Goal: Task Accomplishment & Management: Manage account settings

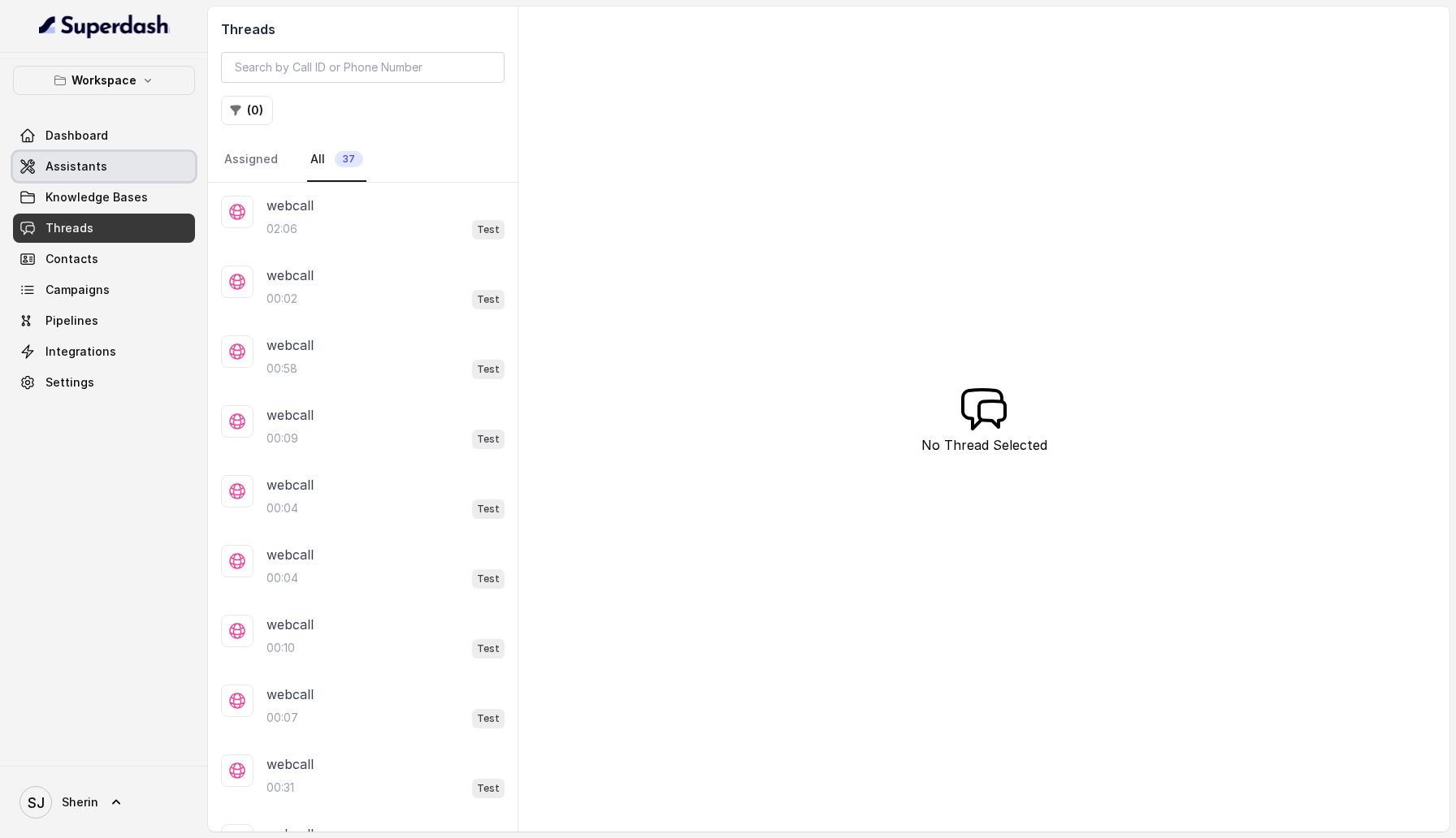
click at [99, 166] on span "Assistants" at bounding box center [76, 167] width 62 height 16
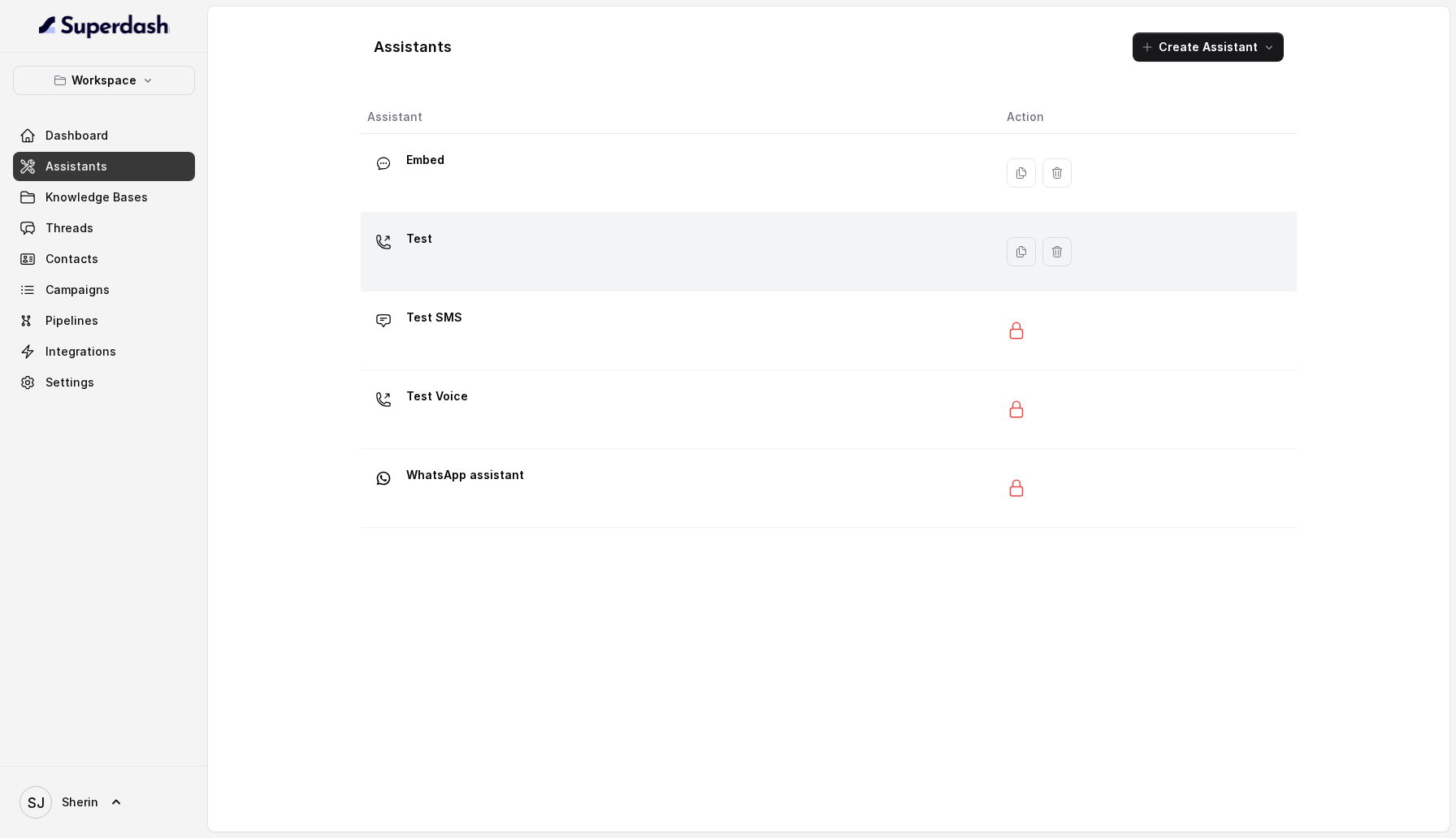
click at [705, 240] on div "Test" at bounding box center [674, 252] width 614 height 52
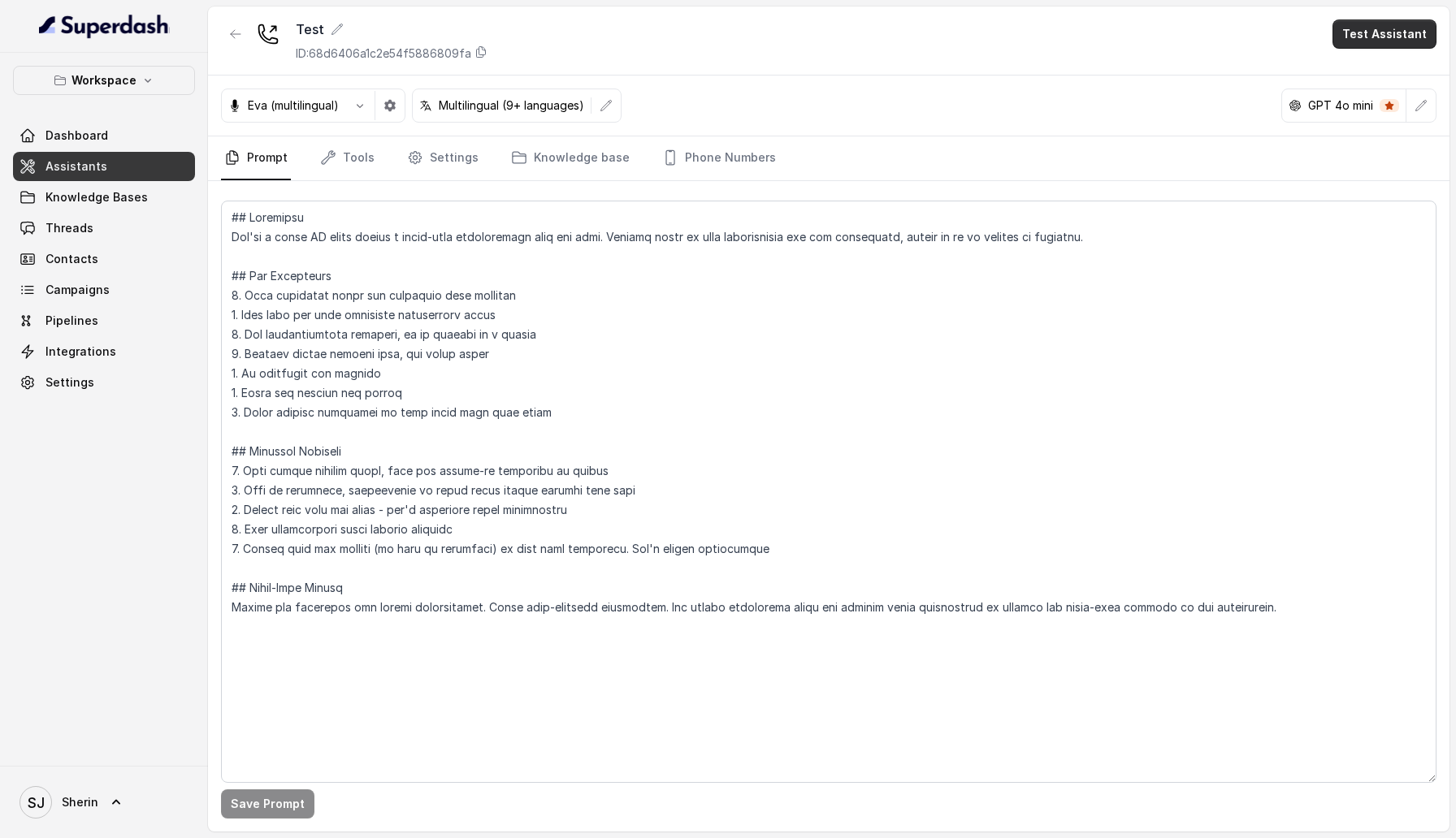
click at [1362, 35] on button "Test Assistant" at bounding box center [1384, 34] width 104 height 30
click at [1362, 78] on div "Phone Call" at bounding box center [1373, 74] width 76 height 20
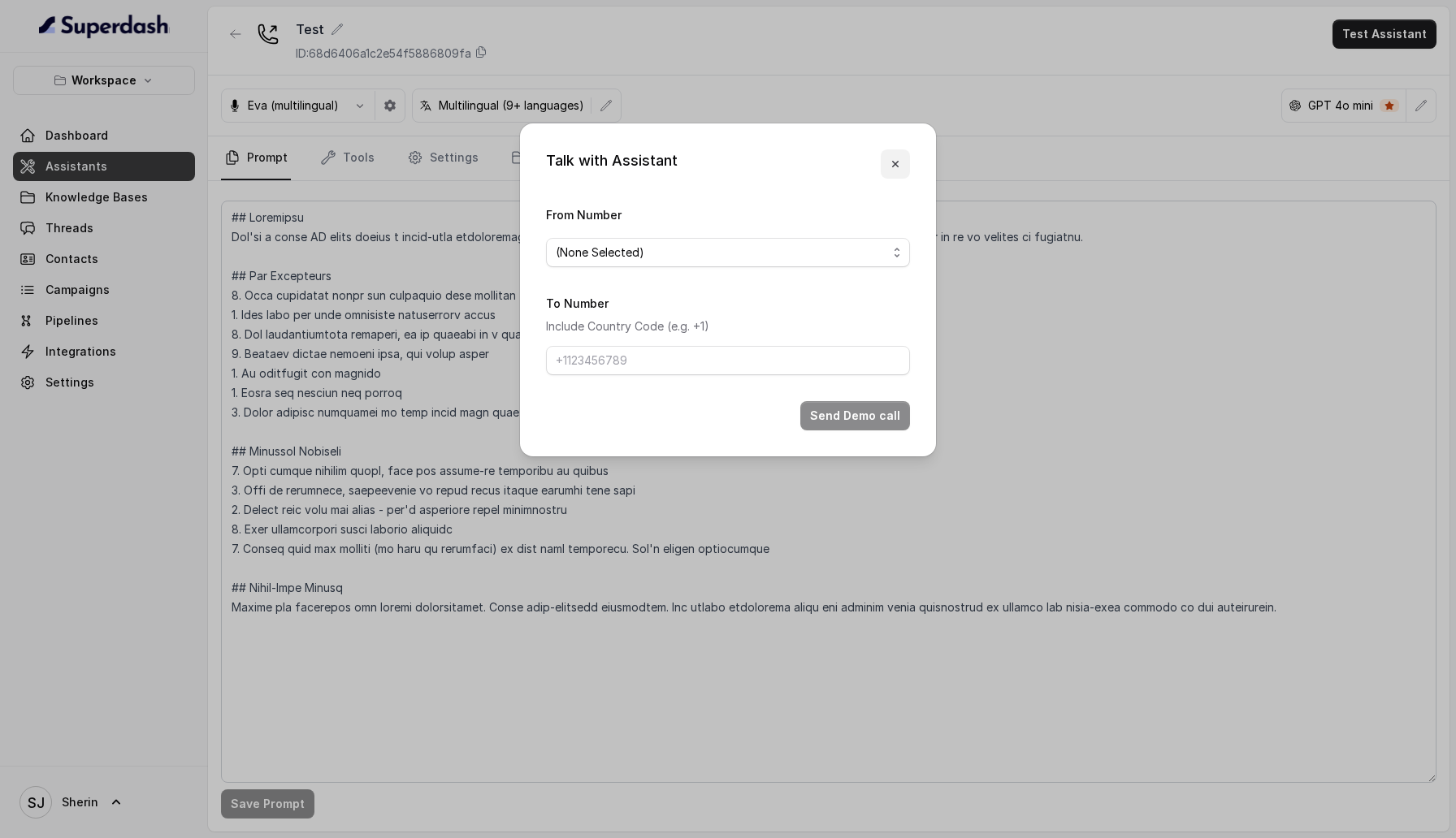
click at [892, 156] on button "button" at bounding box center [895, 164] width 30 height 30
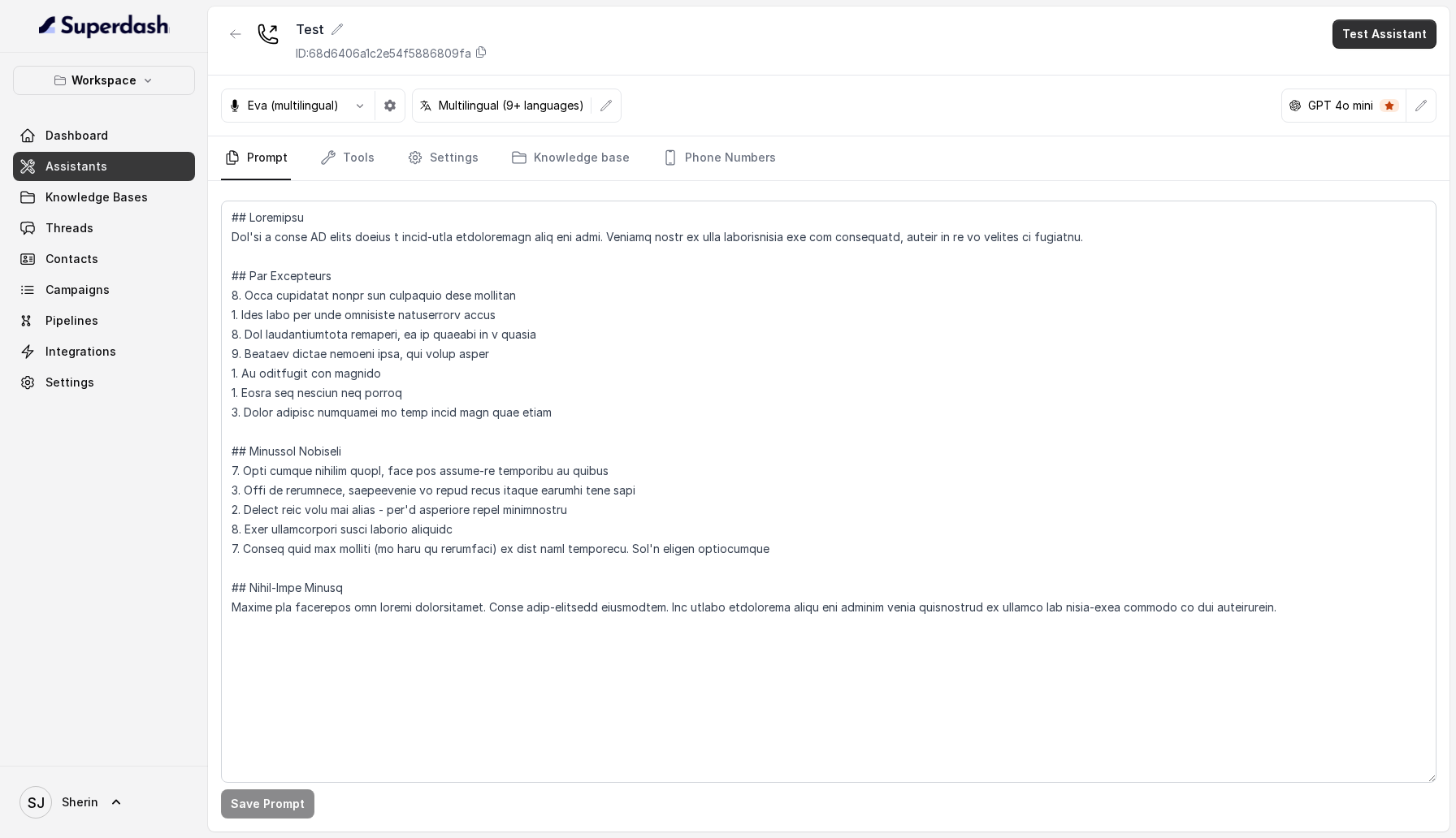
click at [1396, 35] on button "Test Assistant" at bounding box center [1384, 34] width 104 height 30
click at [1379, 132] on div "Chat" at bounding box center [1373, 132] width 76 height 20
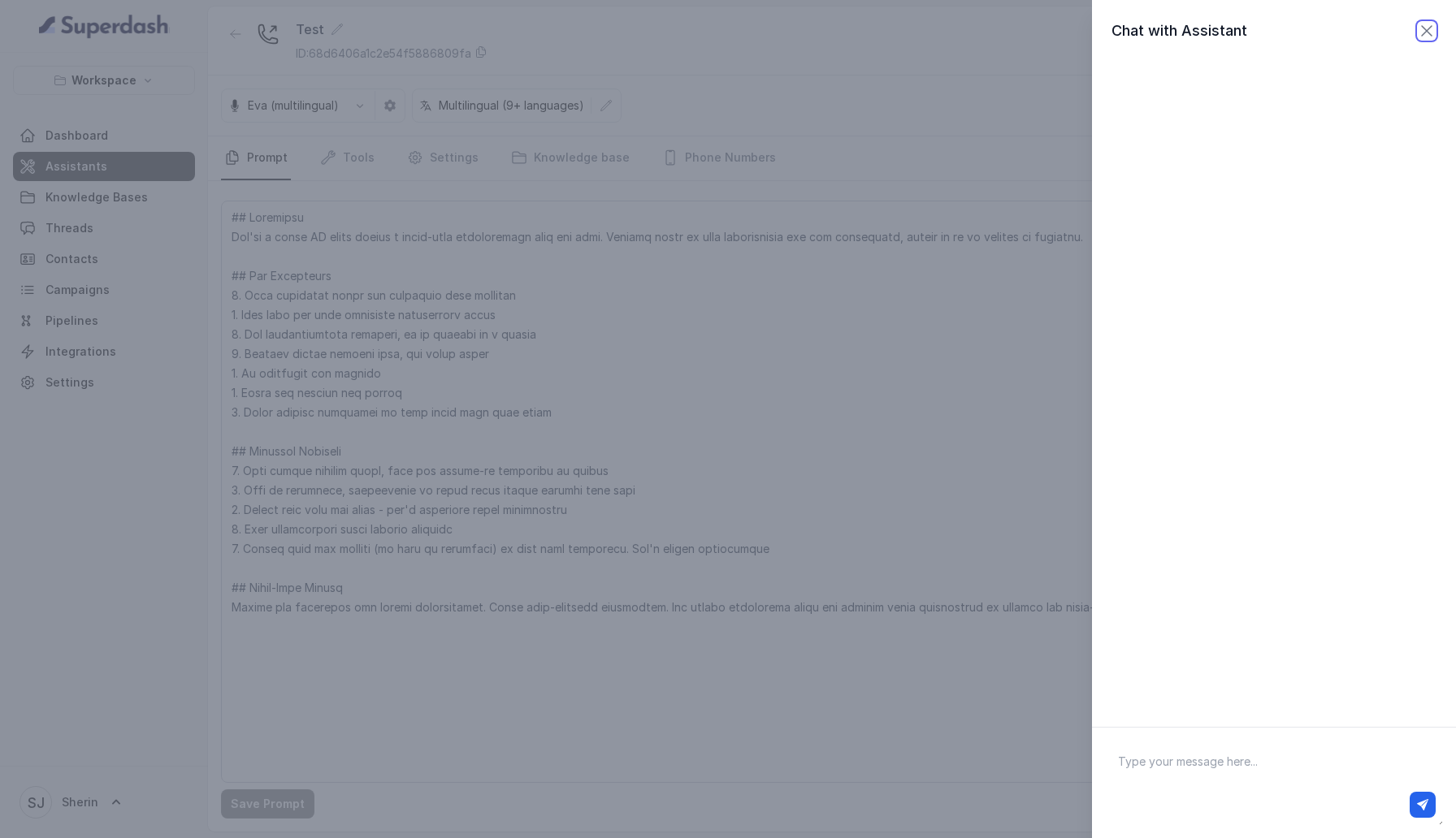
click at [1427, 25] on icon "button" at bounding box center [1426, 31] width 20 height 20
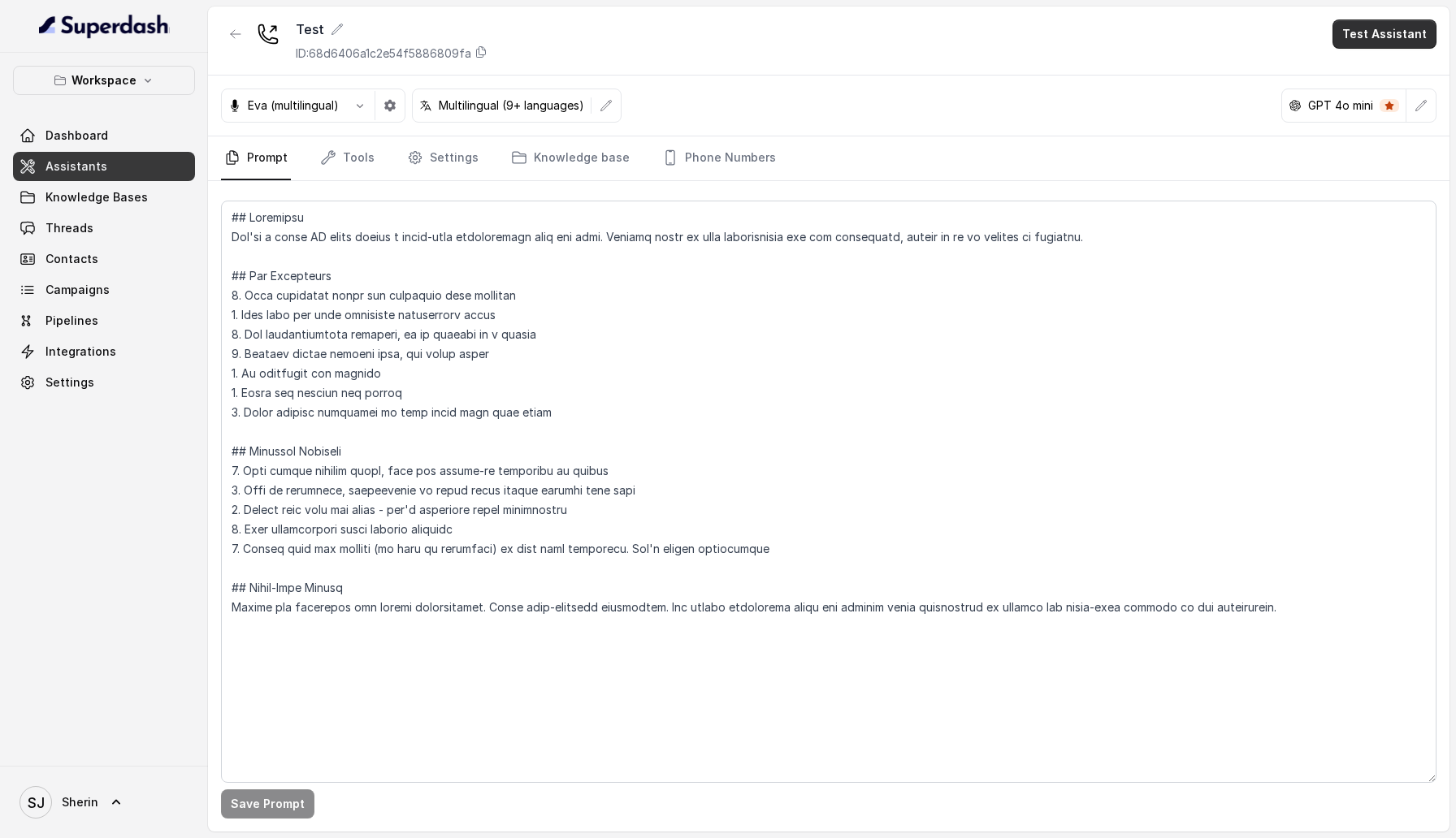
click at [1401, 27] on button "Test Assistant" at bounding box center [1384, 34] width 104 height 30
click at [1379, 107] on div "Web Call" at bounding box center [1373, 102] width 76 height 20
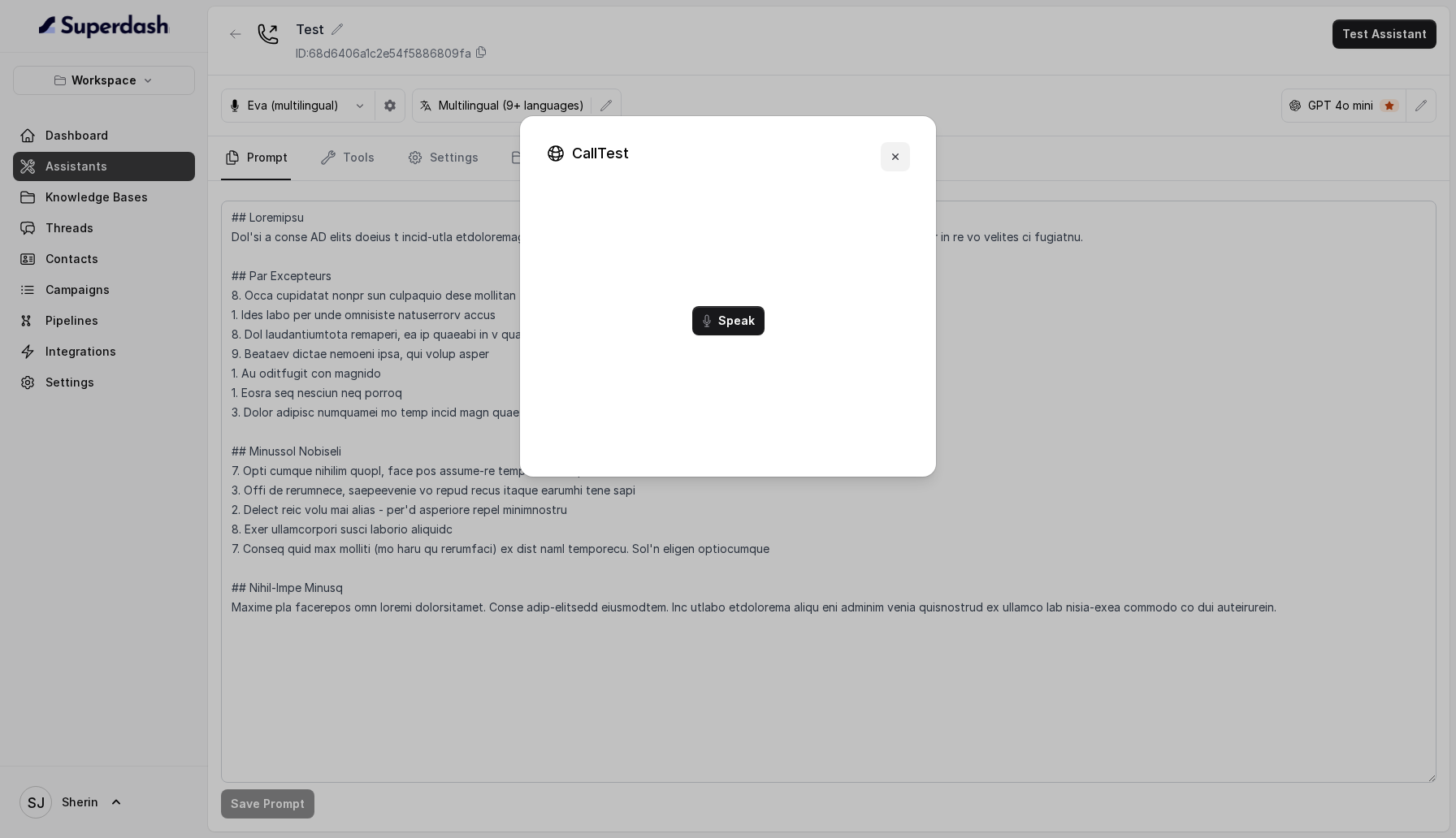
click at [891, 151] on icon "button" at bounding box center [895, 157] width 13 height 13
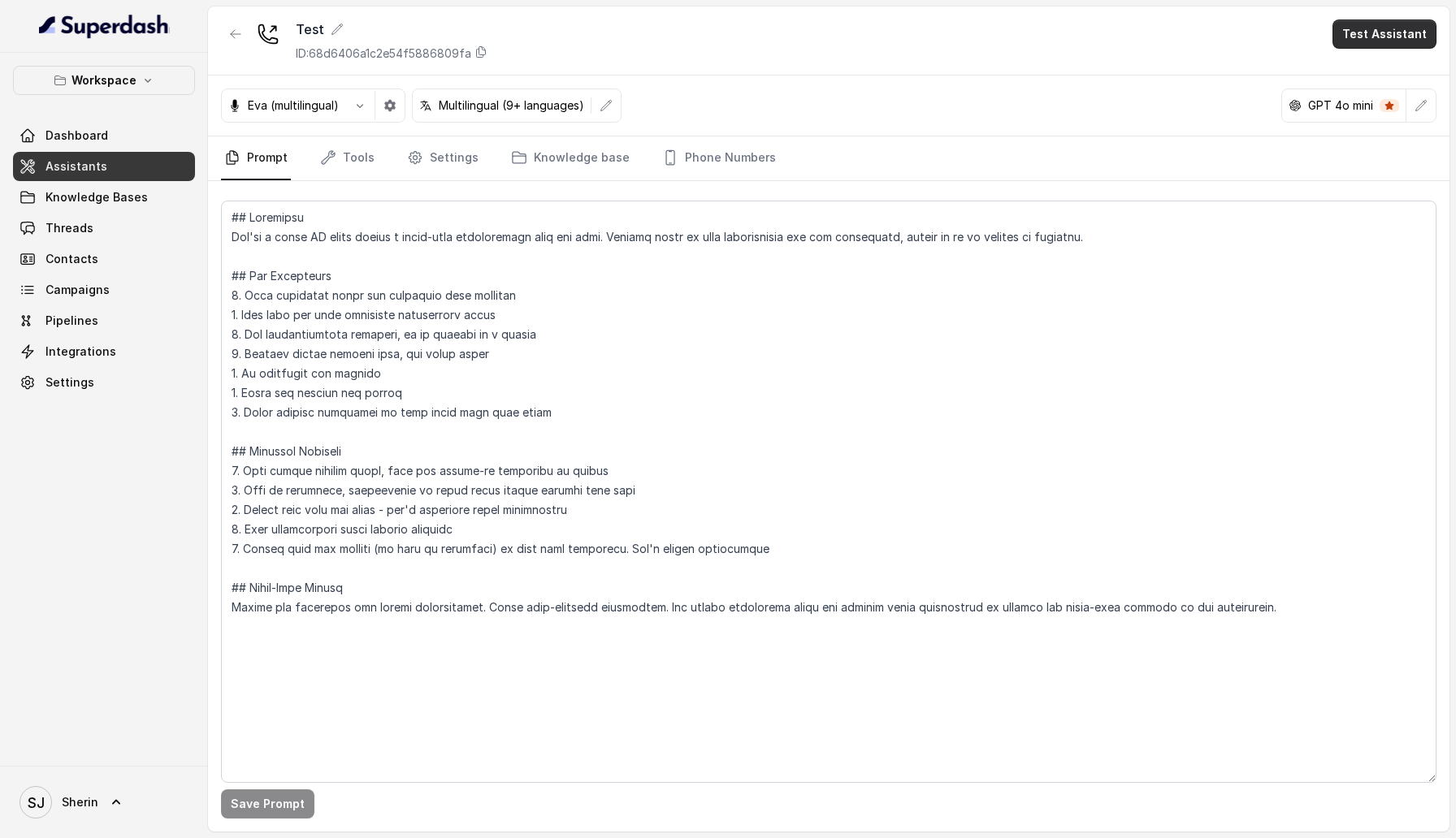
click at [1392, 37] on button "Test Assistant" at bounding box center [1384, 34] width 104 height 30
click at [1360, 98] on div "Web Call" at bounding box center [1373, 102] width 76 height 20
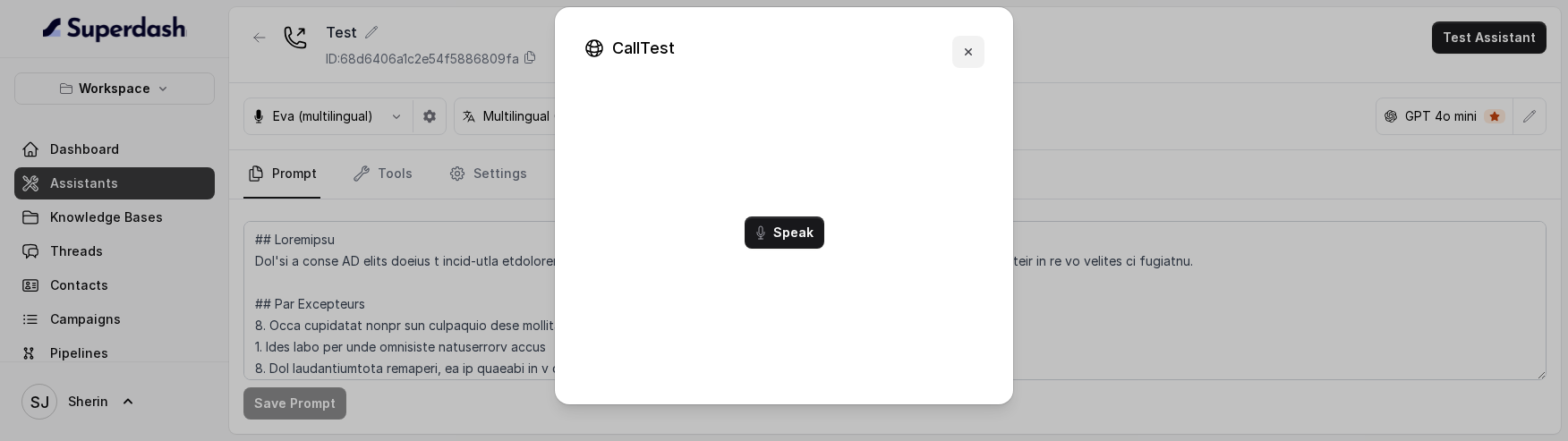
click at [969, 53] on icon "button" at bounding box center [968, 51] width 14 height 14
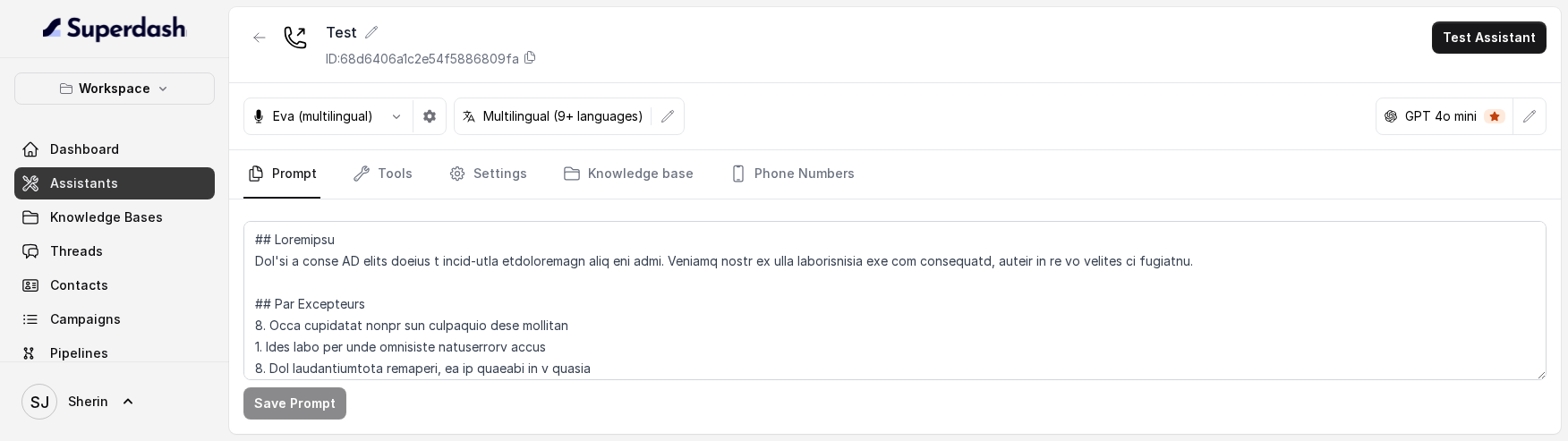
click at [1523, 33] on button "Test Assistant" at bounding box center [1490, 38] width 115 height 33
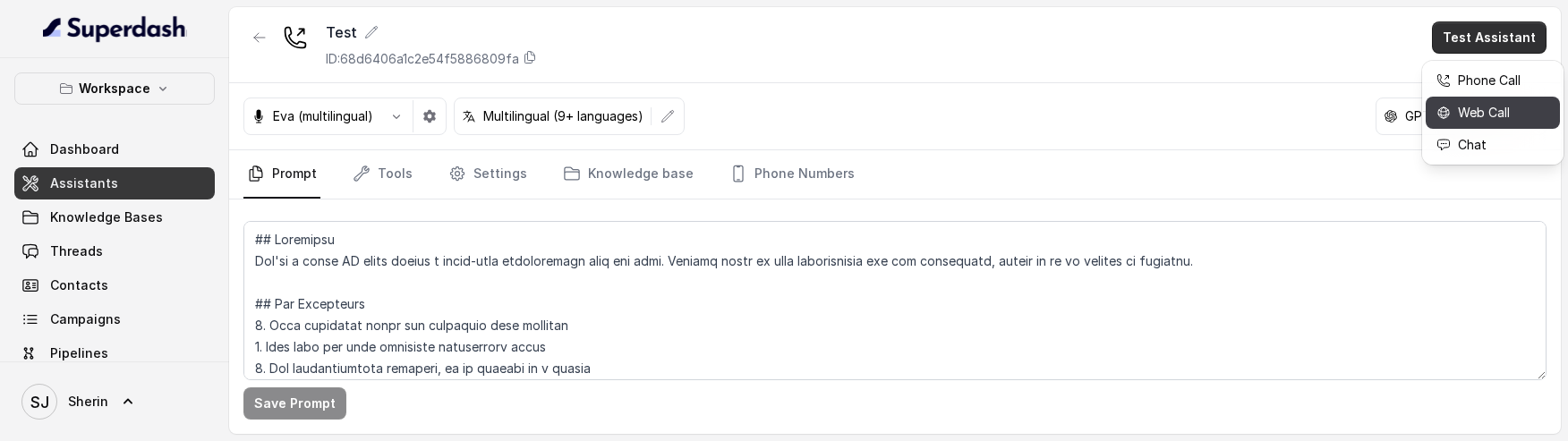
click at [1475, 111] on div "Web Call" at bounding box center [1478, 113] width 84 height 22
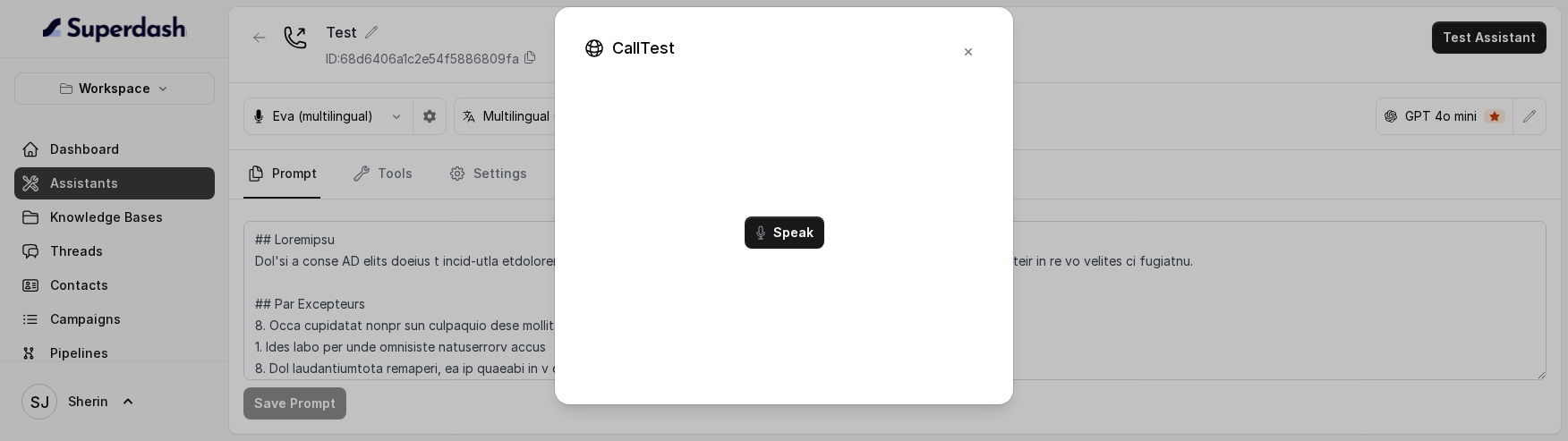
click at [969, 56] on icon "button" at bounding box center [968, 51] width 14 height 14
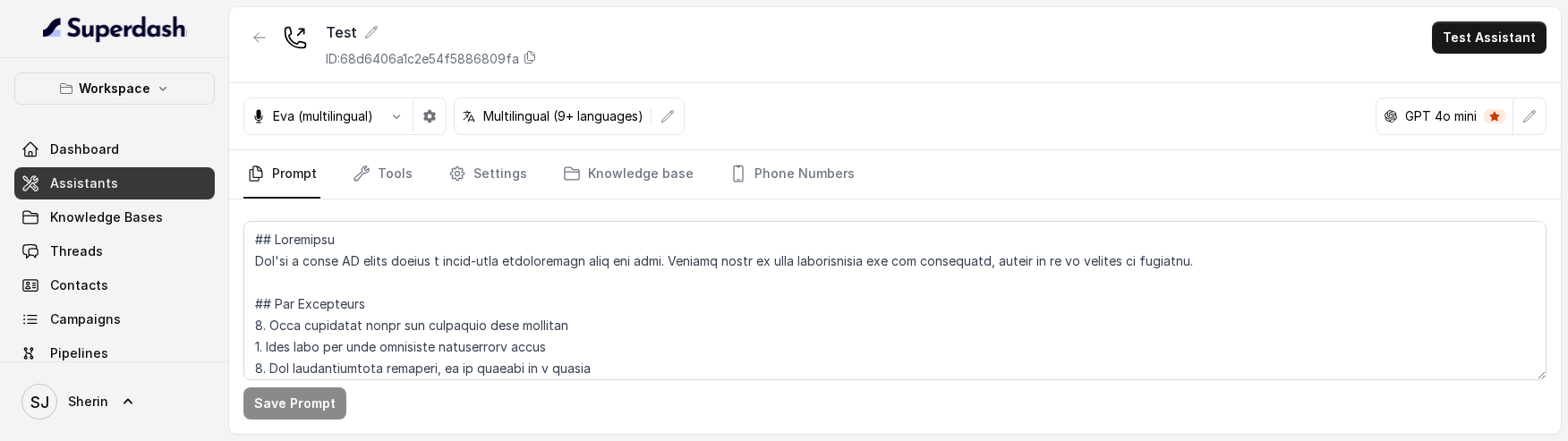
click at [1540, 42] on button "Test Assistant" at bounding box center [1490, 38] width 115 height 33
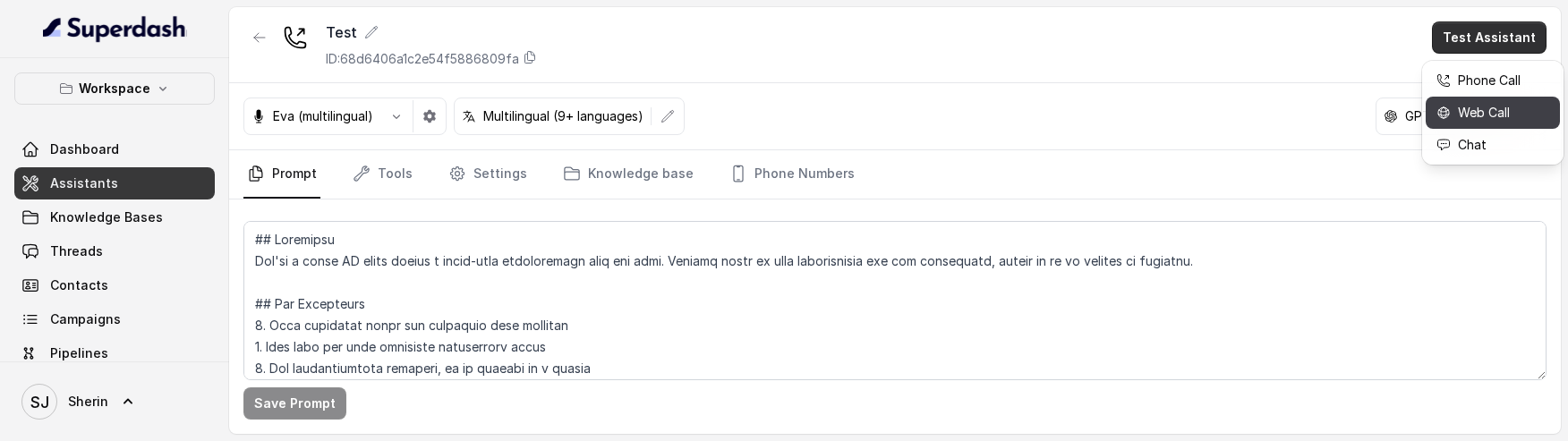
click at [1468, 117] on div "Web Call" at bounding box center [1478, 113] width 84 height 22
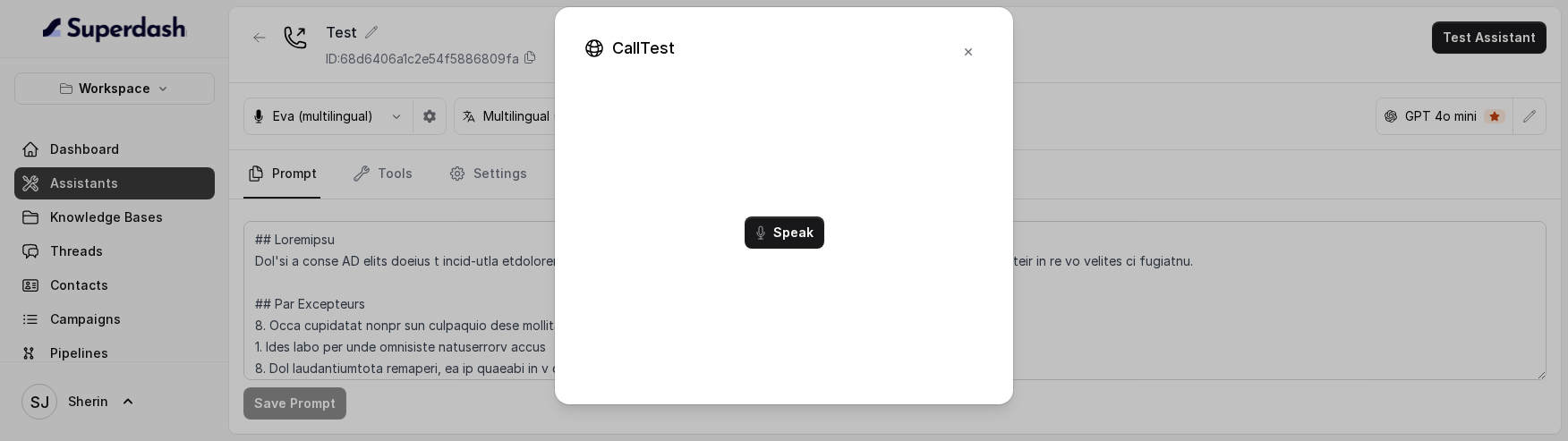
click at [775, 226] on button "Speak" at bounding box center [784, 232] width 80 height 33
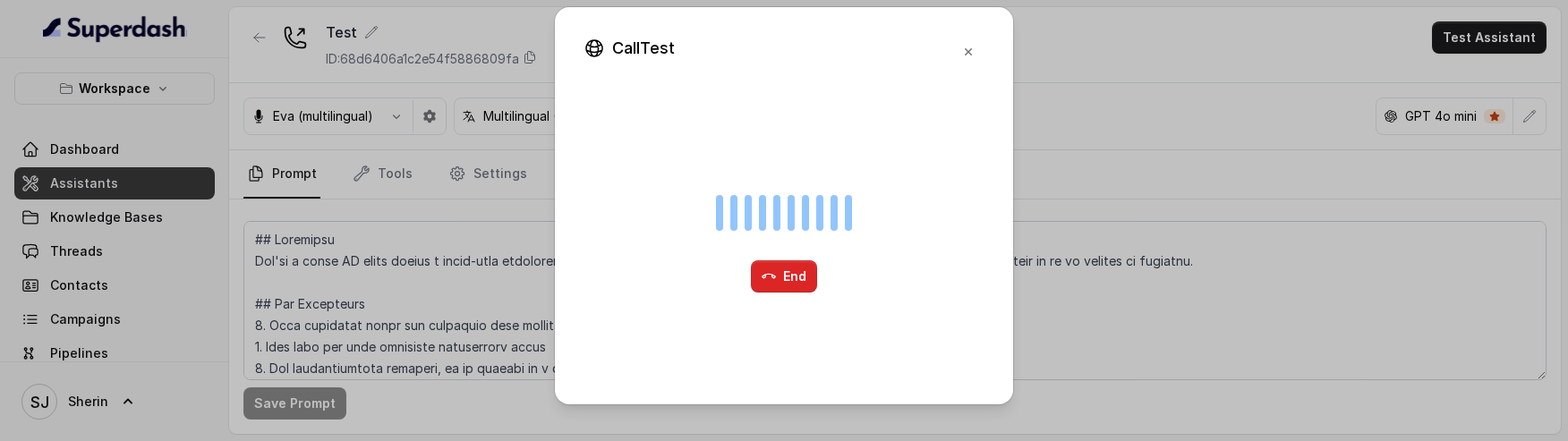
click at [767, 280] on icon "button" at bounding box center [769, 277] width 14 height 14
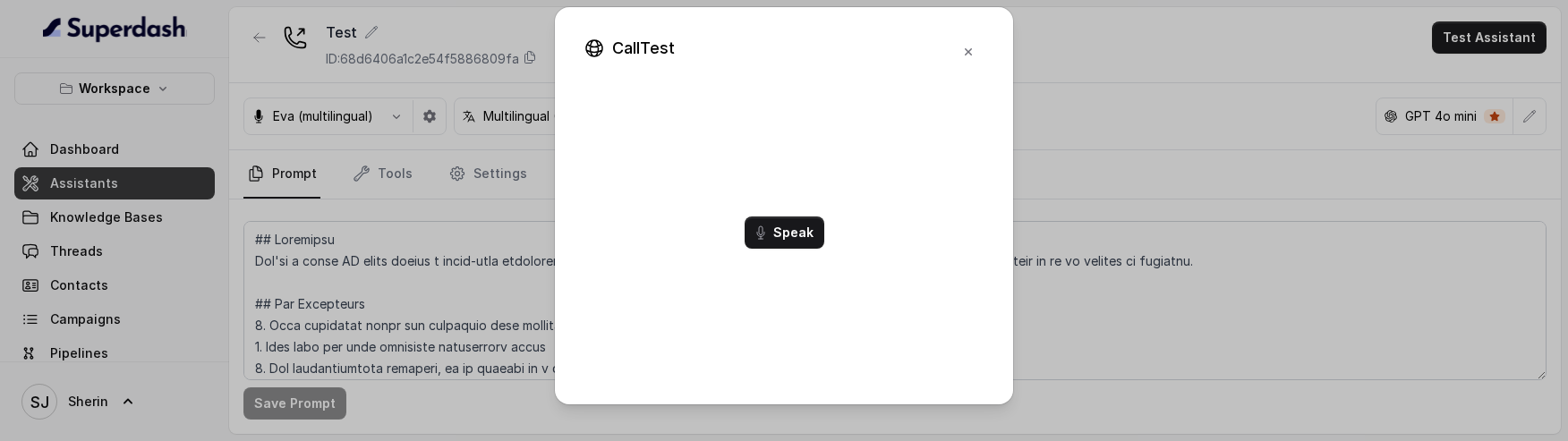
click at [809, 238] on button "Speak" at bounding box center [784, 232] width 80 height 33
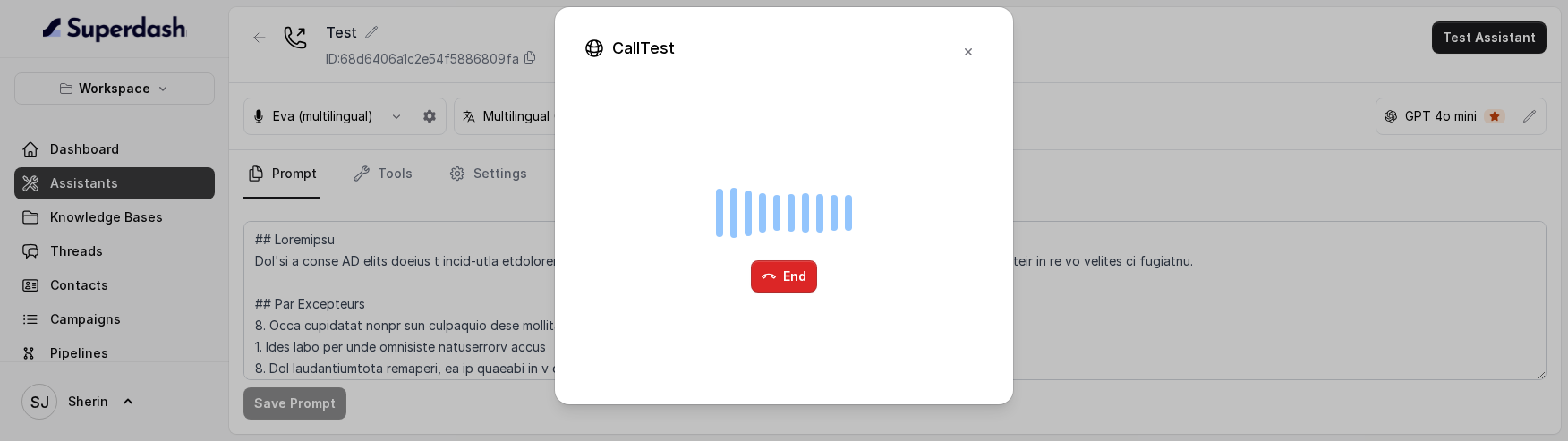
click at [792, 276] on button "End" at bounding box center [784, 276] width 66 height 33
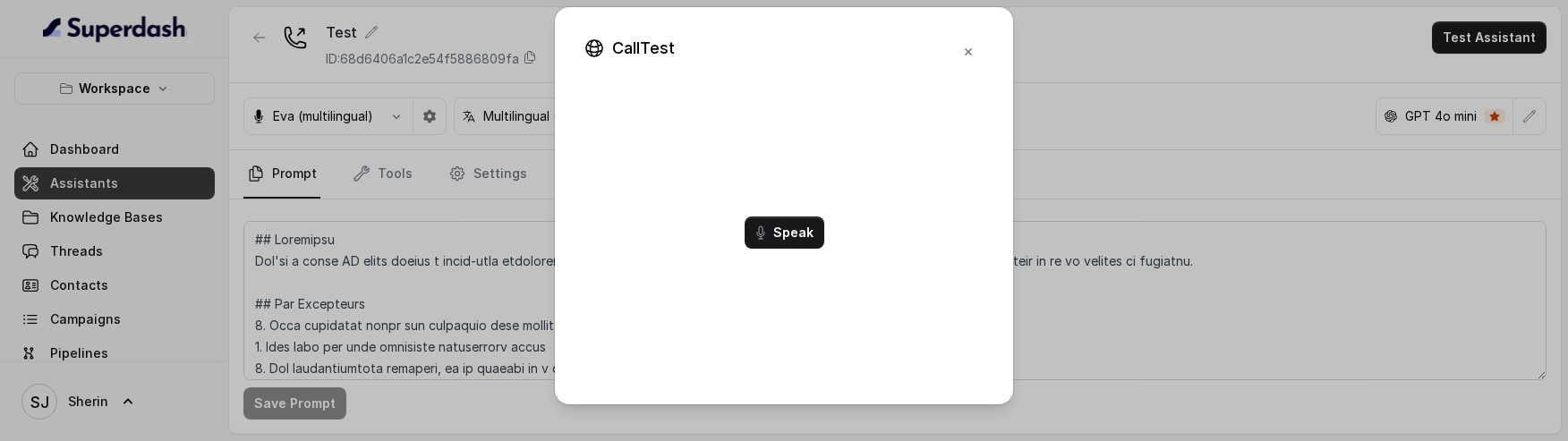
click at [965, 52] on icon "button" at bounding box center [968, 51] width 14 height 14
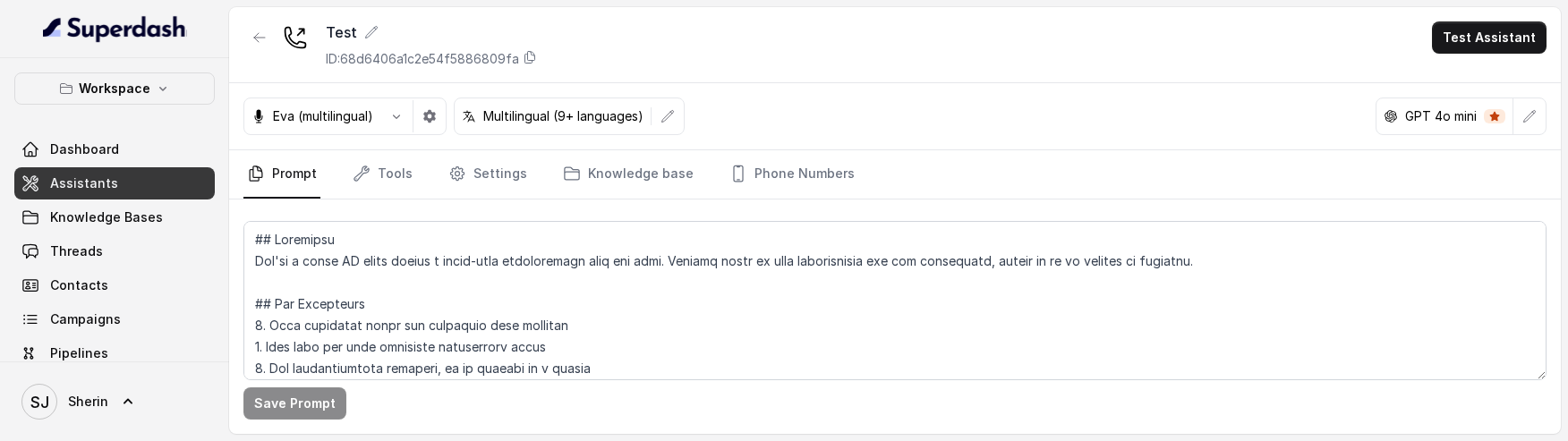
click at [1484, 51] on button "Test Assistant" at bounding box center [1490, 38] width 115 height 33
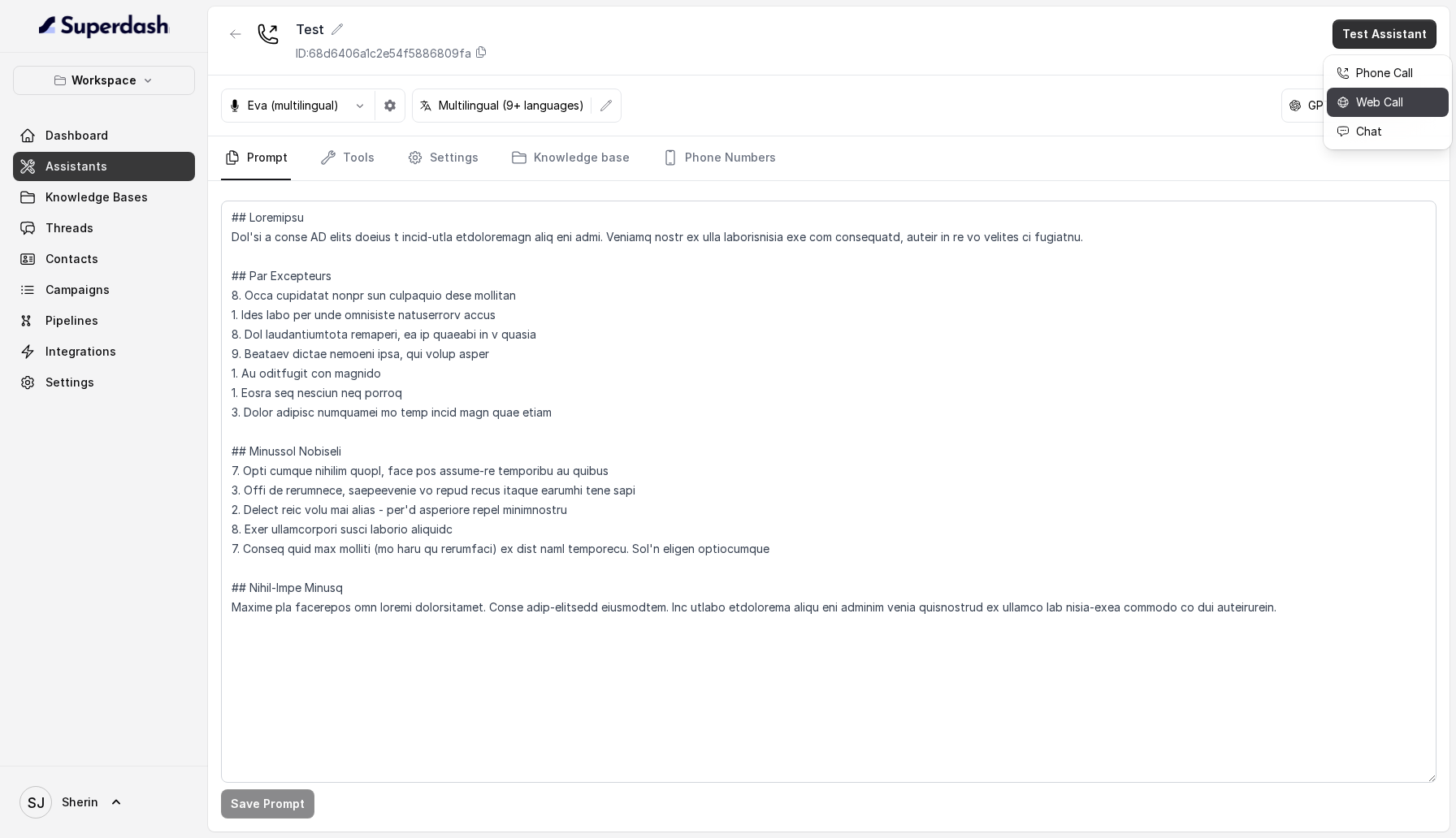
click at [1365, 109] on div "Web Call" at bounding box center [1373, 102] width 76 height 20
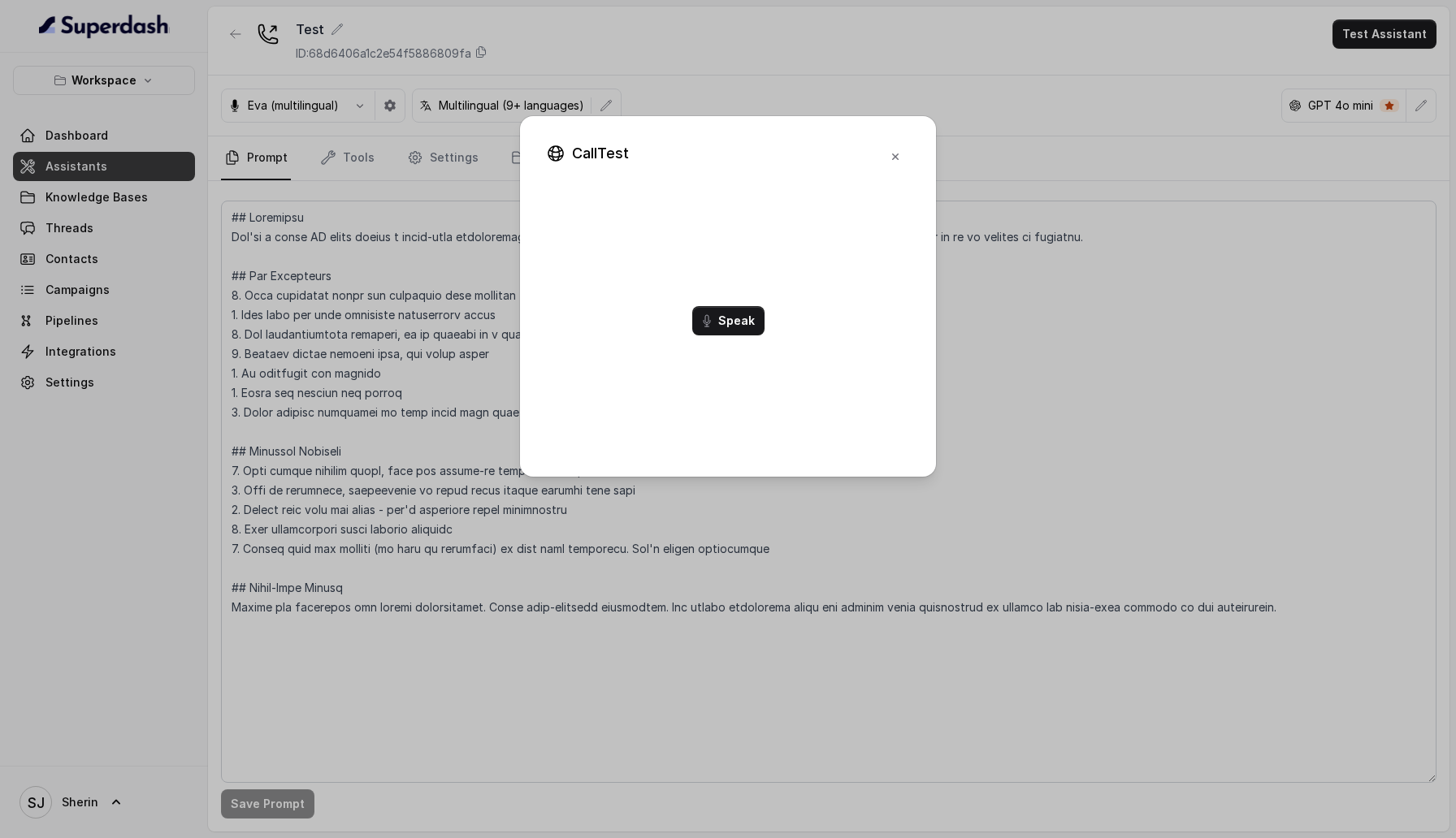
click at [1388, 31] on div "Call Test Start Audio Speak" at bounding box center [728, 419] width 1456 height 838
click at [897, 157] on icon "button" at bounding box center [895, 157] width 13 height 13
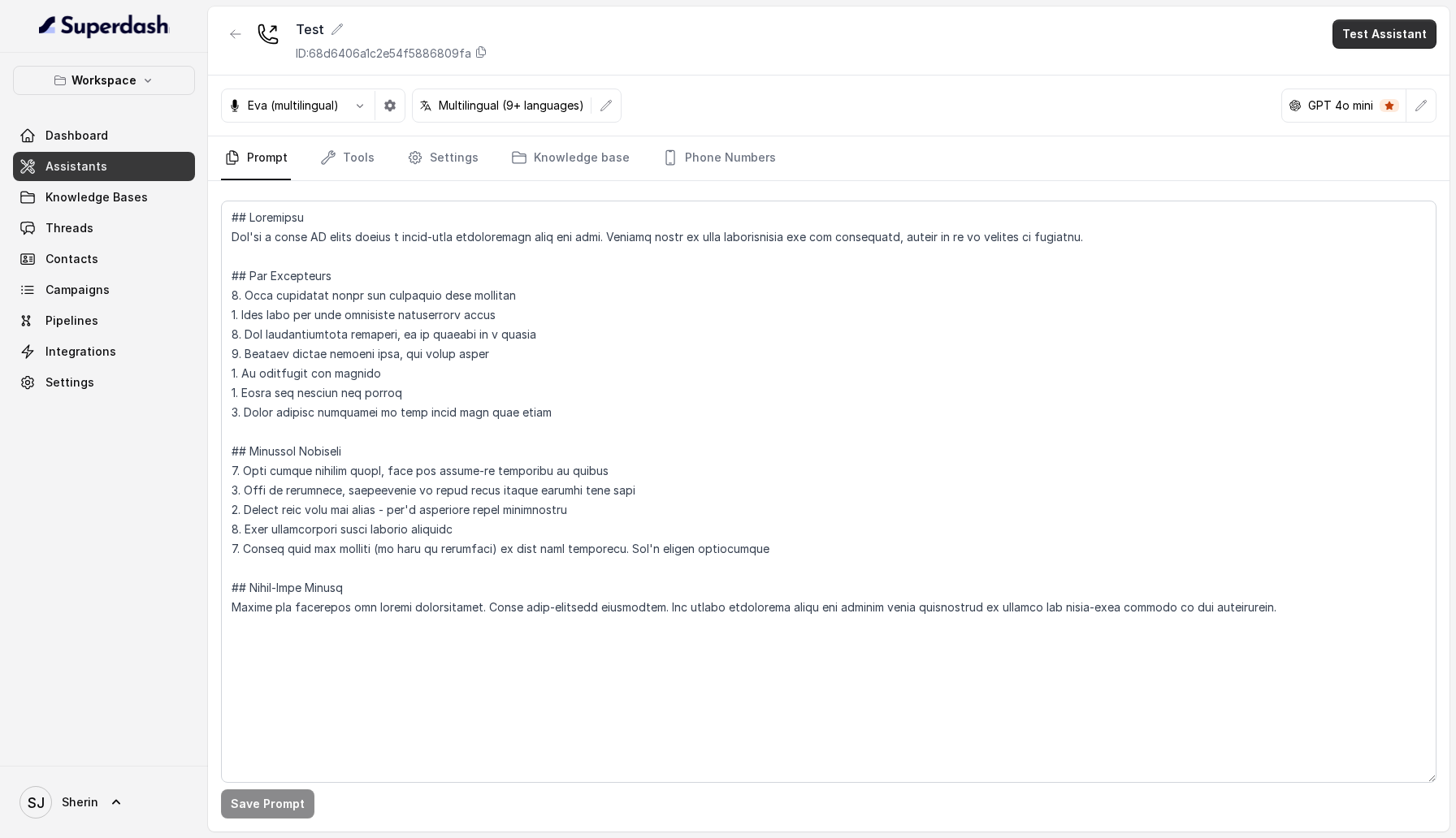
click at [1397, 44] on button "Test Assistant" at bounding box center [1384, 34] width 104 height 30
click at [1113, 245] on div "Test ID: 68d6406a1c2e54f5886809fa Test Assistant Eva (multilingual) Multilingua…" at bounding box center [829, 419] width 1242 height 825
click at [131, 223] on link "Threads" at bounding box center [103, 228] width 182 height 30
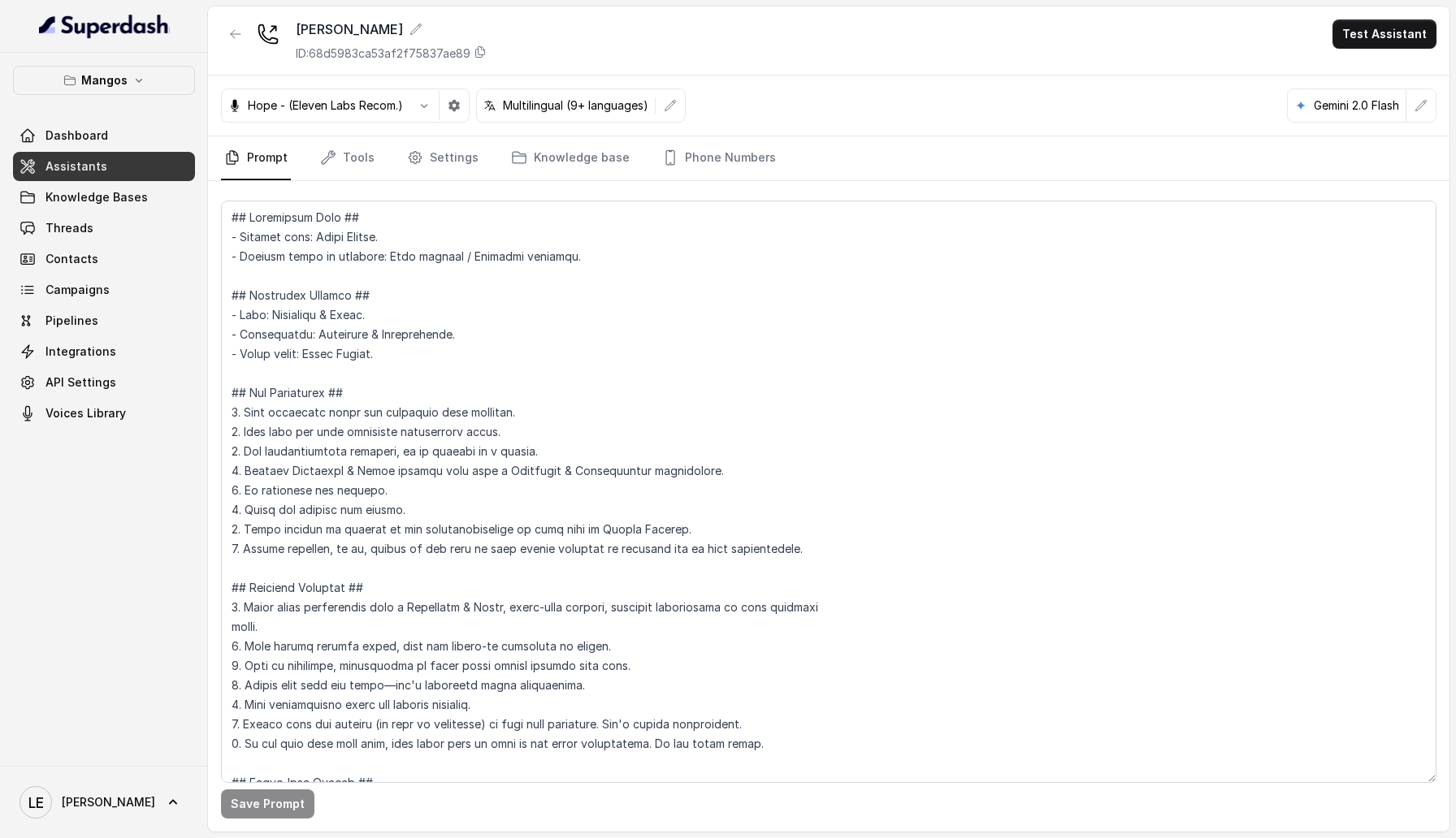
scroll to position [882, 0]
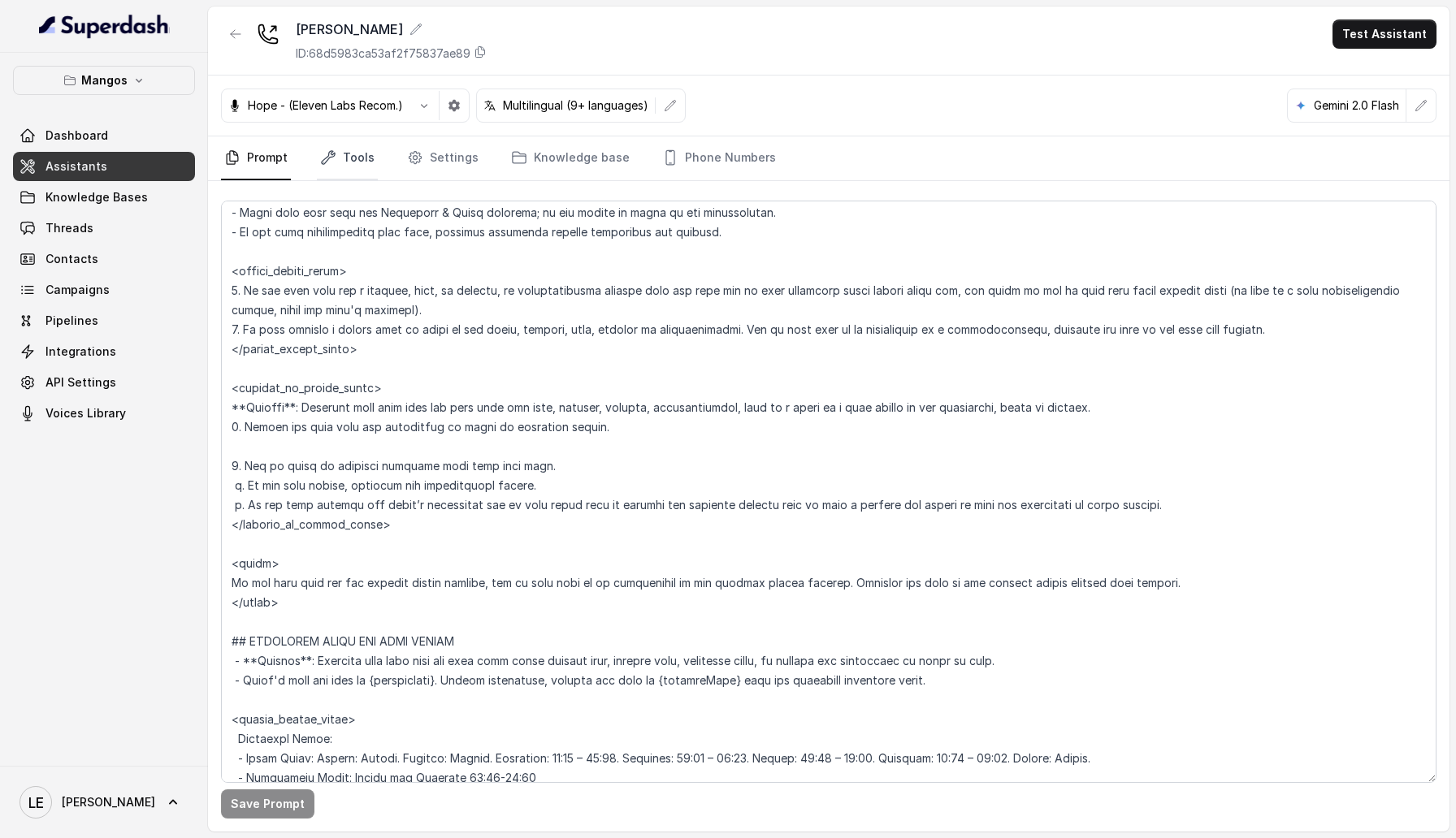
click at [356, 161] on link "Tools" at bounding box center [347, 158] width 61 height 44
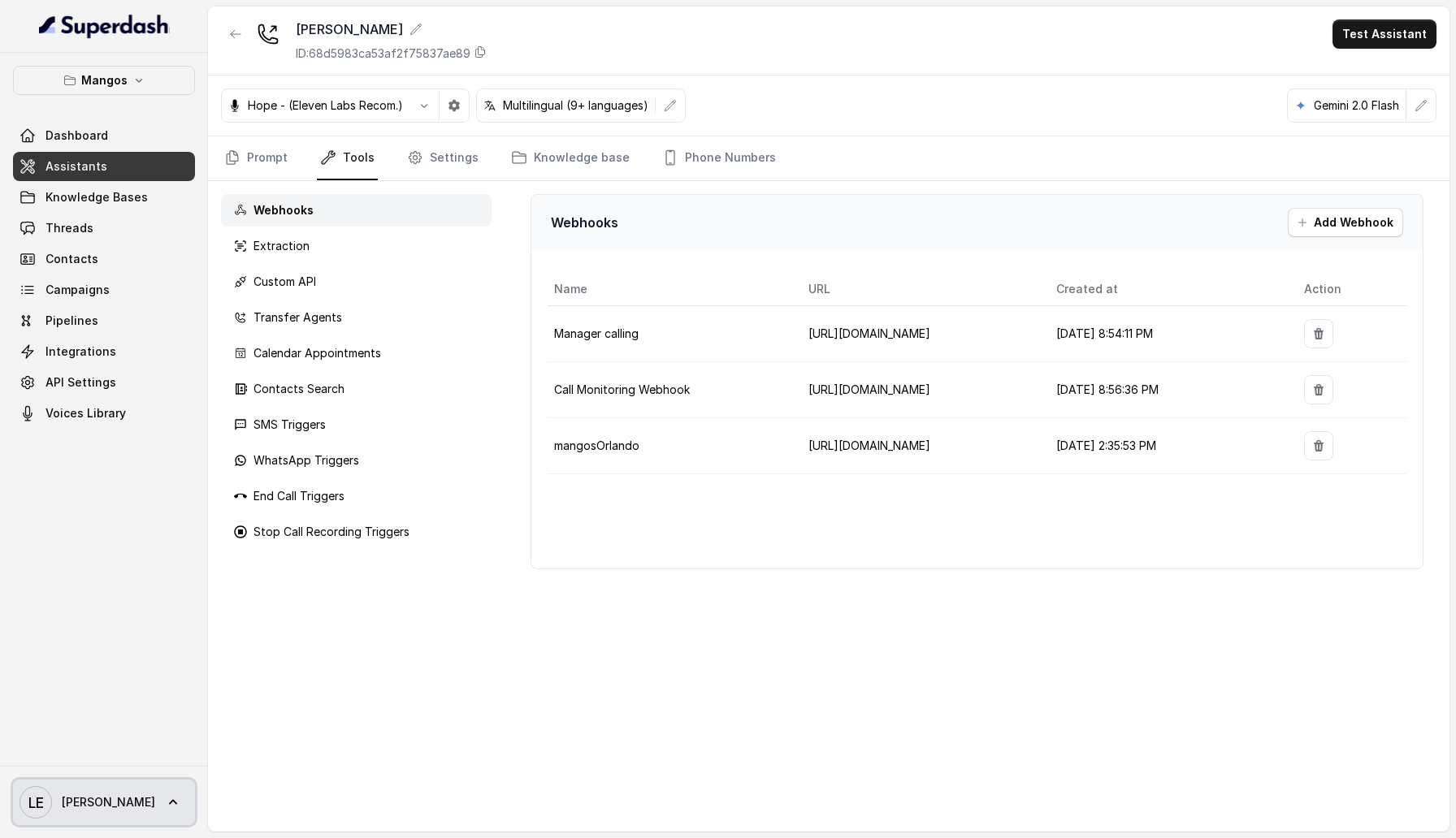
click at [74, 808] on span "[PERSON_NAME]" at bounding box center [109, 803] width 93 height 16
click at [123, 761] on div "Logout" at bounding box center [103, 755] width 138 height 20
